Goal: Task Accomplishment & Management: Complete application form

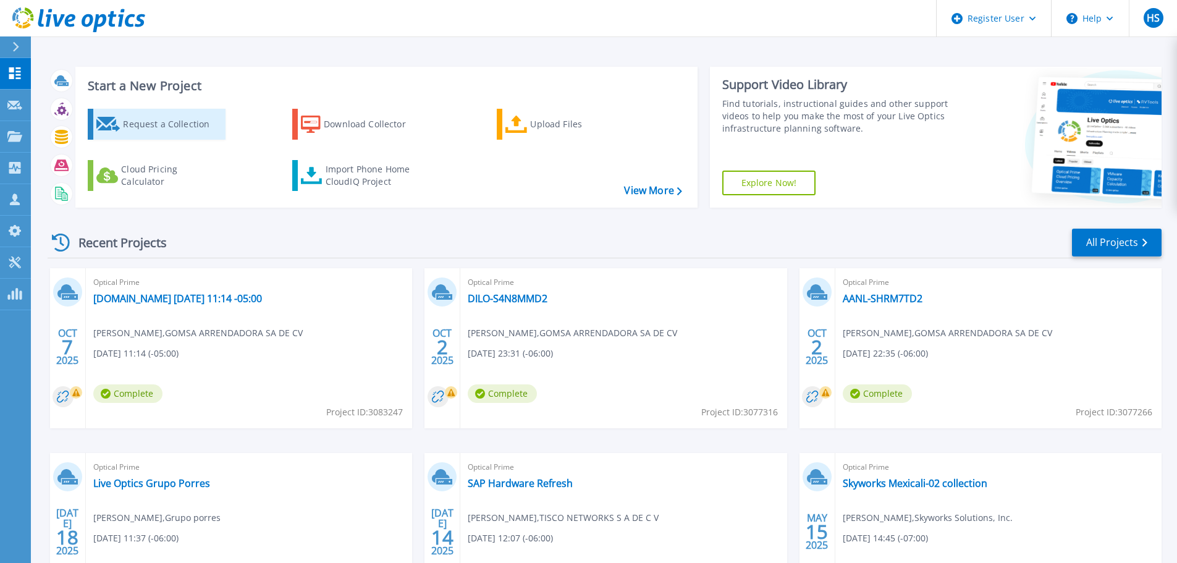
click at [179, 126] on div "Request a Collection" at bounding box center [172, 124] width 99 height 25
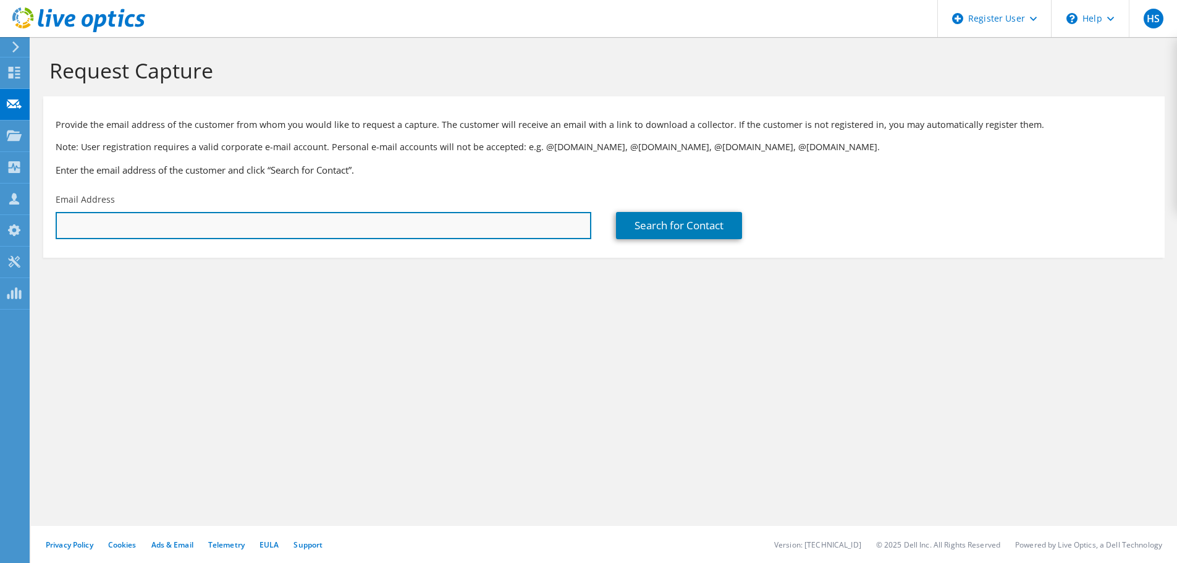
click at [153, 225] on input "text" at bounding box center [324, 225] width 536 height 27
paste input "[PERSON_NAME] <[EMAIL_ADDRESS][DOMAIN_NAME]>"
click at [170, 228] on input "[PERSON_NAME] <[EMAIL_ADDRESS][DOMAIN_NAME]>" at bounding box center [324, 225] width 536 height 27
click at [156, 227] on input "[PERSON_NAME] <[EMAIL_ADDRESS][DOMAIN_NAME]>" at bounding box center [324, 225] width 536 height 27
click at [160, 227] on input "[PERSON_NAME] <[EMAIL_ADDRESS][DOMAIN_NAME]>" at bounding box center [324, 225] width 536 height 27
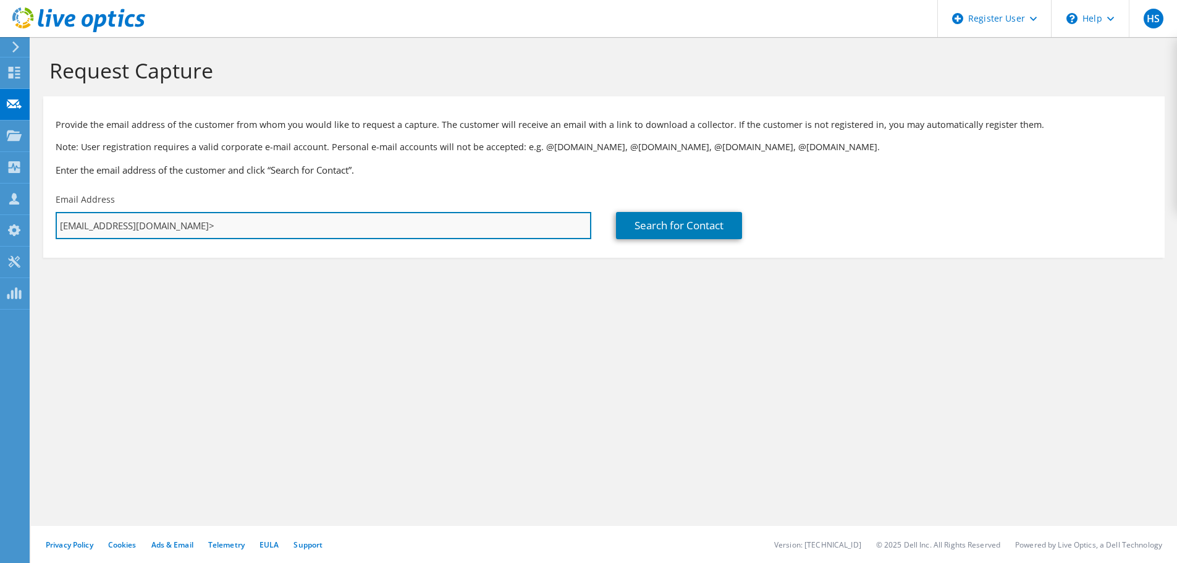
click at [242, 228] on input "[EMAIL_ADDRESS][DOMAIN_NAME]>" at bounding box center [324, 225] width 536 height 27
type input "[EMAIL_ADDRESS][DOMAIN_NAME]"
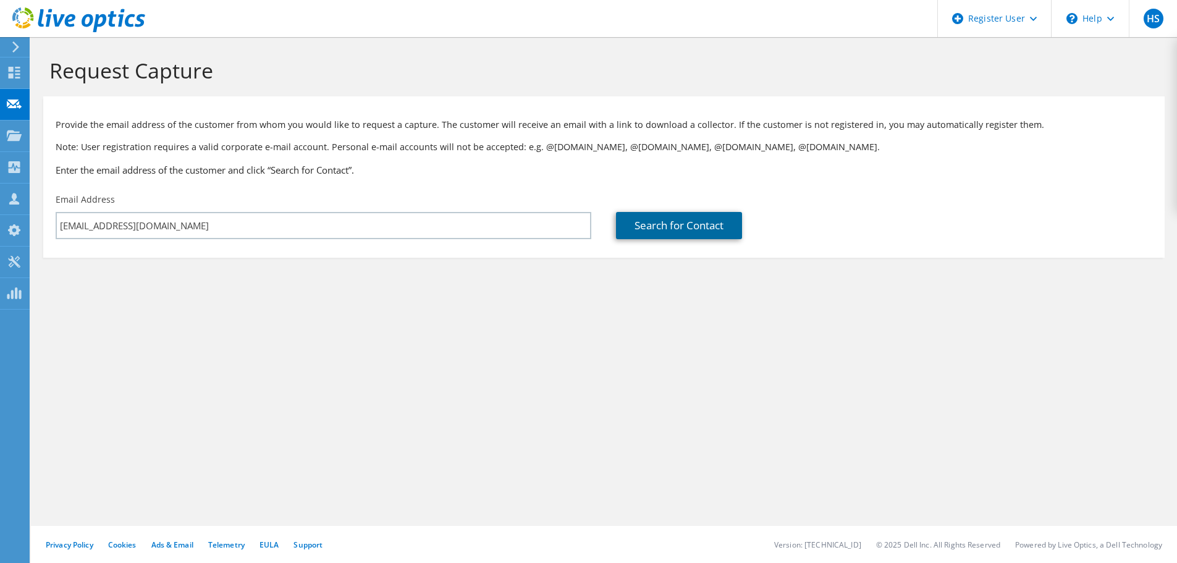
click at [652, 224] on link "Search for Contact" at bounding box center [679, 225] width 126 height 27
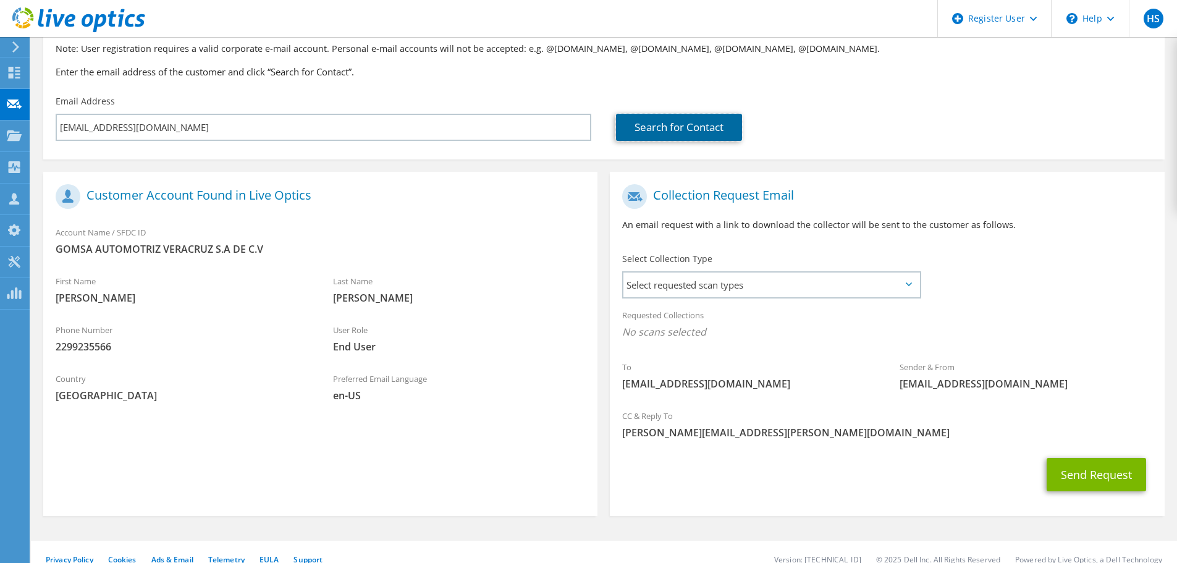
scroll to position [113, 0]
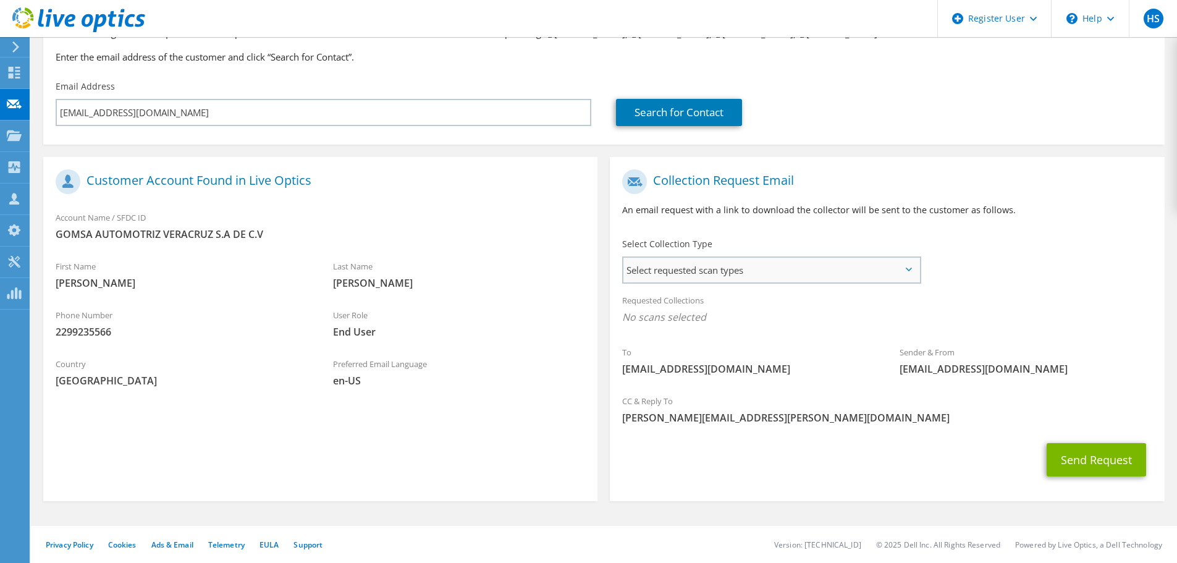
click at [845, 265] on span "Select requested scan types" at bounding box center [772, 270] width 296 height 25
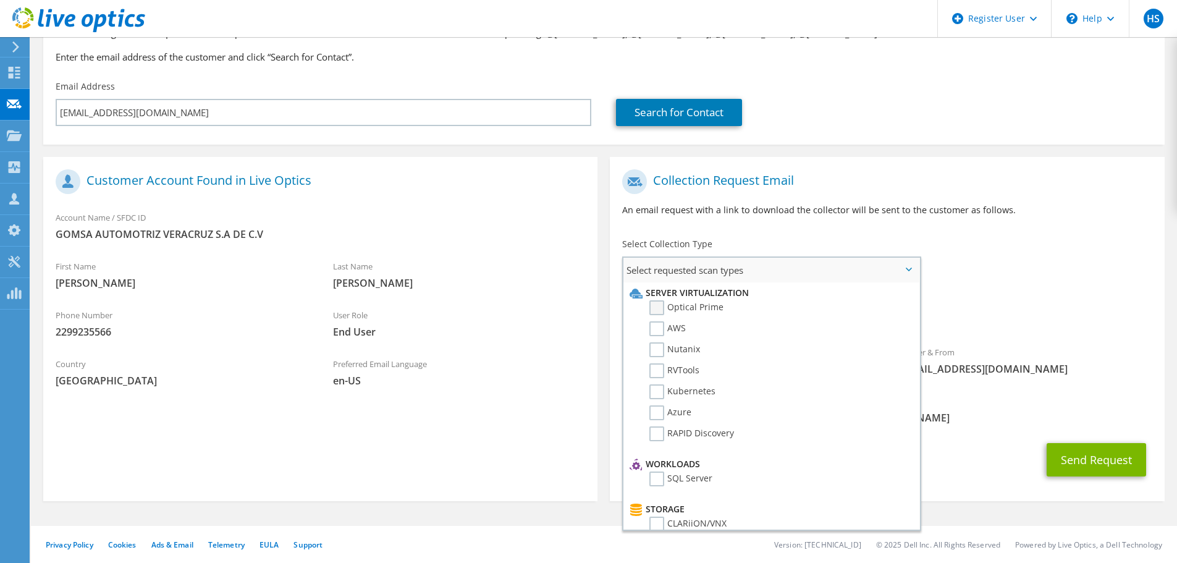
click at [665, 303] on label "Optical Prime" at bounding box center [687, 307] width 74 height 15
click at [0, 0] on input "Optical Prime" at bounding box center [0, 0] width 0 height 0
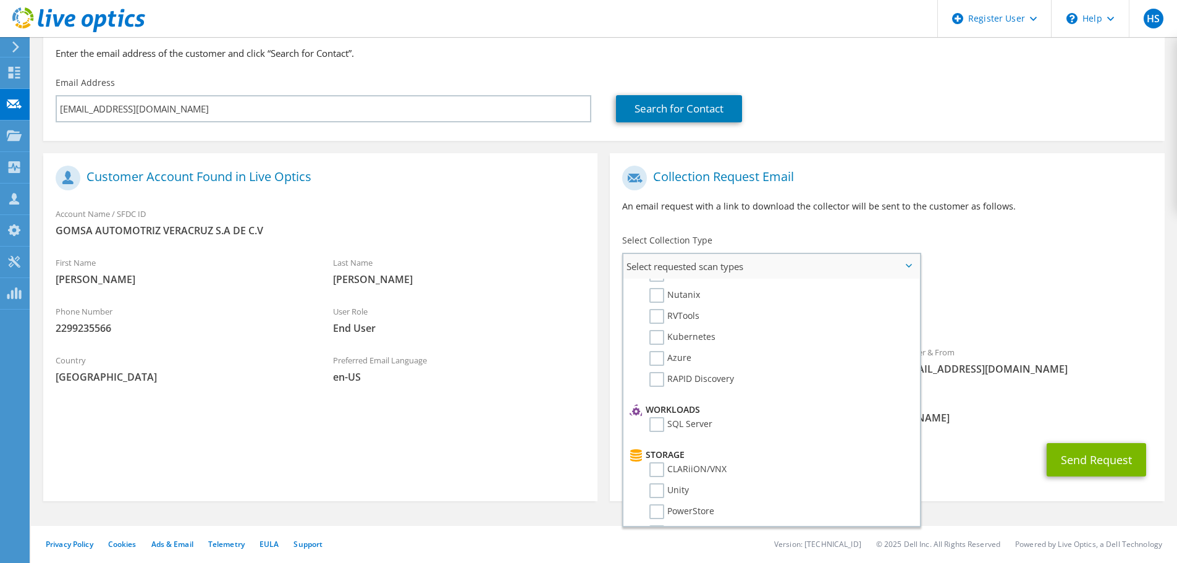
scroll to position [0, 0]
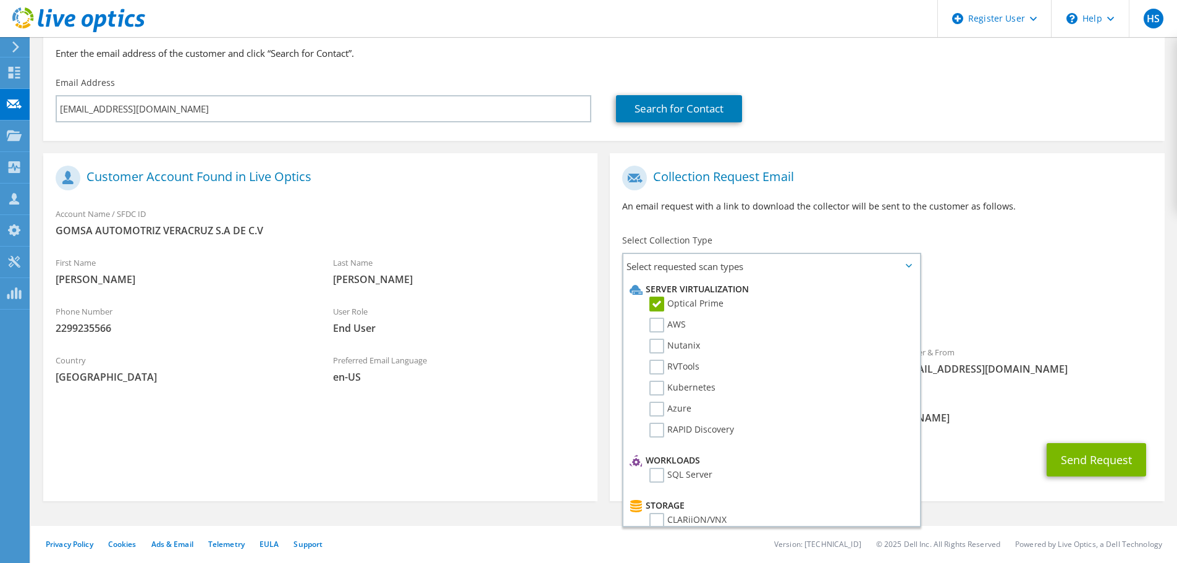
click at [525, 252] on div "Last Name [PERSON_NAME]" at bounding box center [460, 271] width 278 height 43
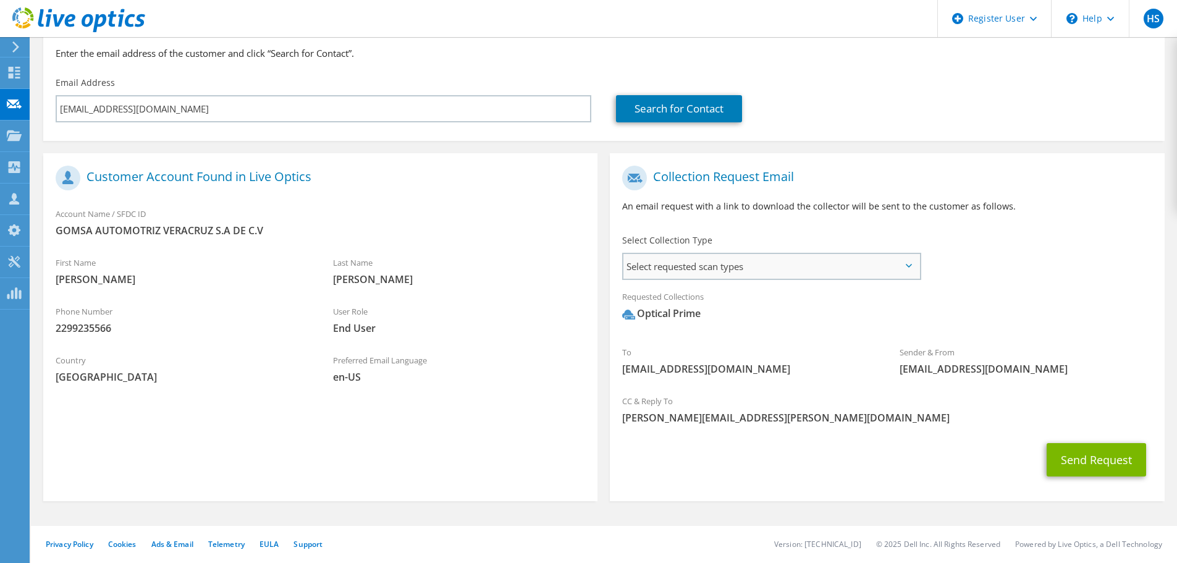
click at [840, 263] on span "Select requested scan types" at bounding box center [772, 266] width 296 height 25
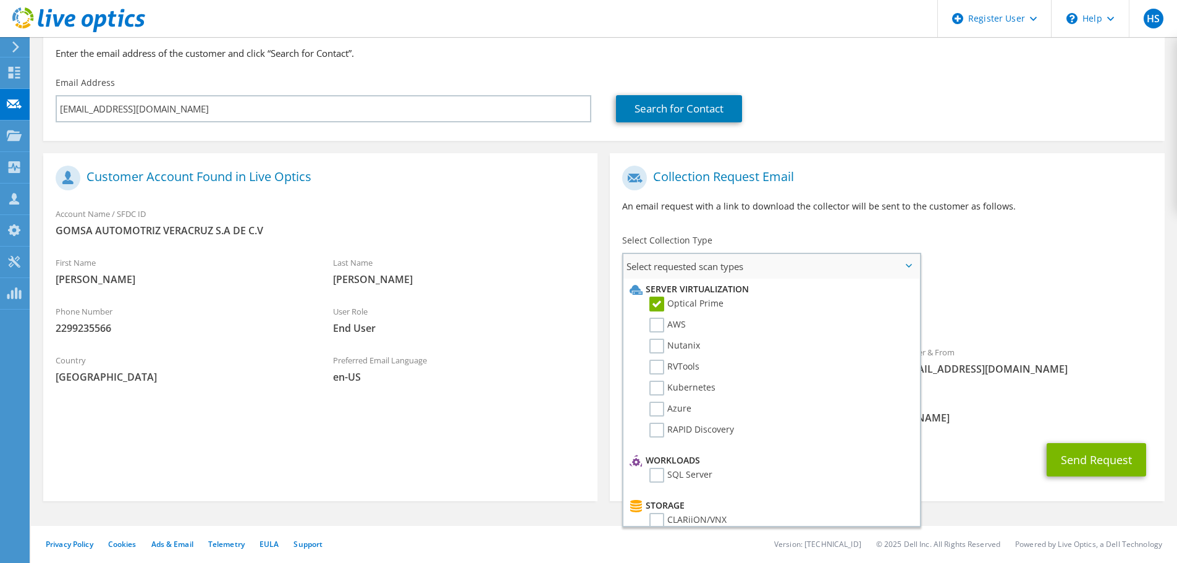
click at [839, 262] on span "Select requested scan types" at bounding box center [772, 266] width 296 height 25
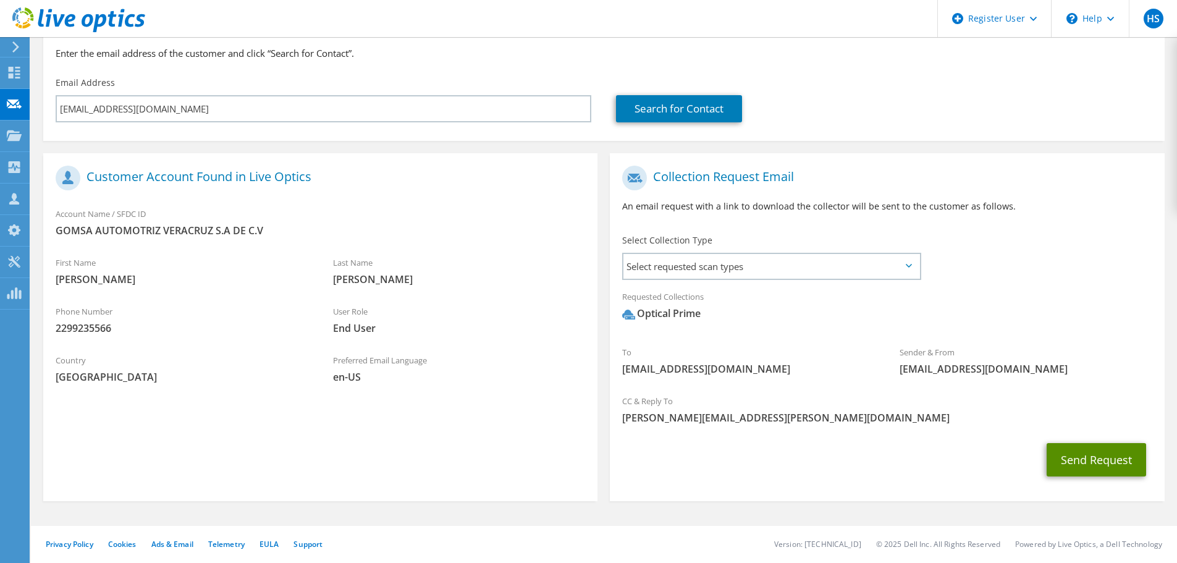
click at [1085, 456] on button "Send Request" at bounding box center [1097, 459] width 100 height 33
